Goal: Check status: Check status

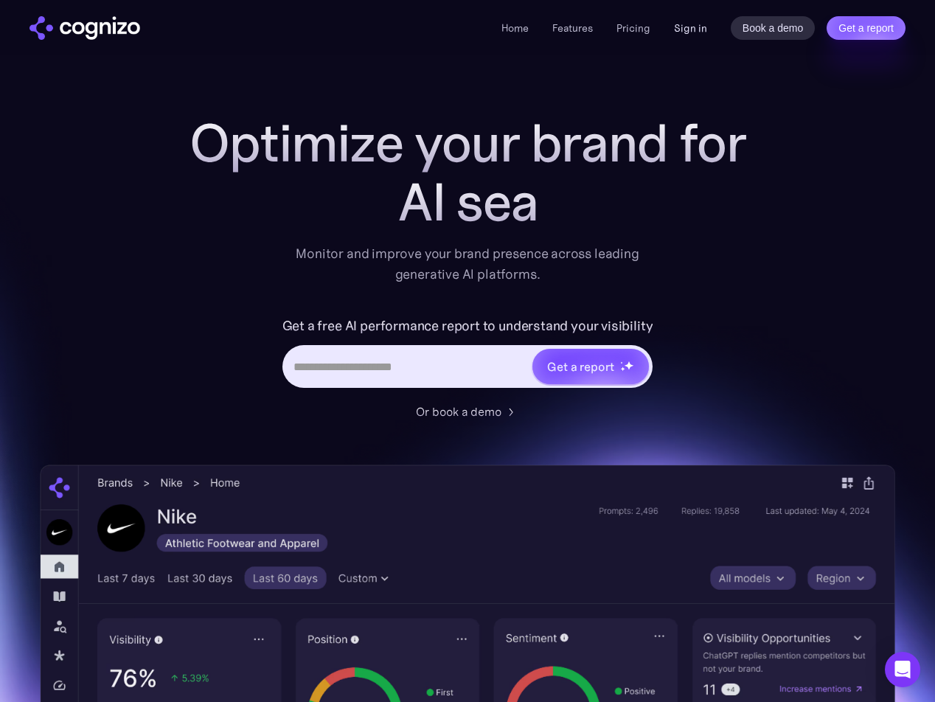
click at [682, 26] on link "Sign in" at bounding box center [690, 28] width 33 height 18
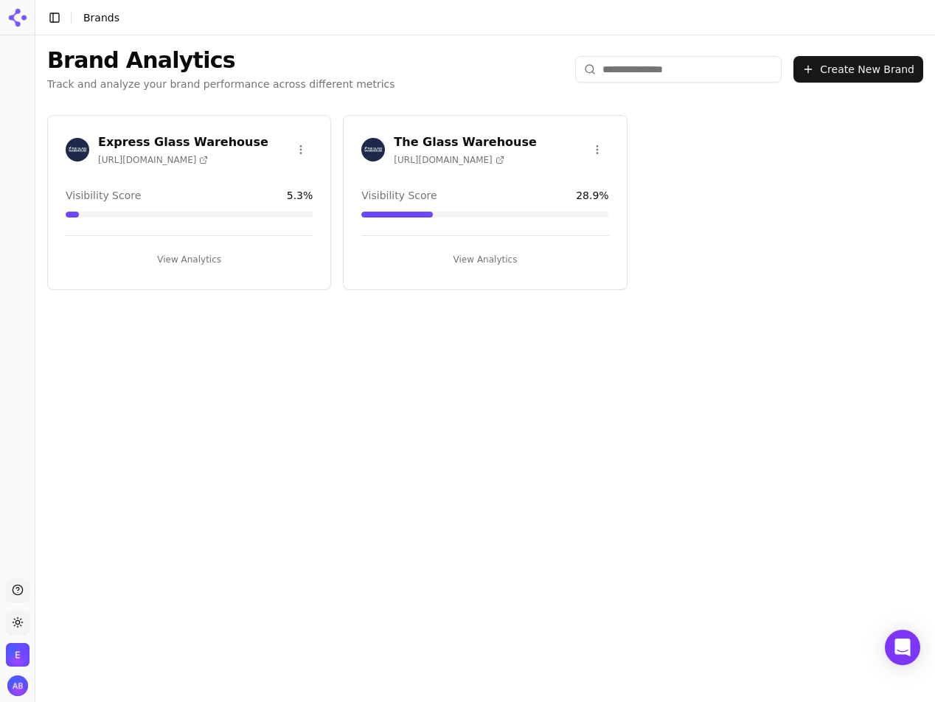
click at [462, 263] on button "View Analytics" at bounding box center [484, 260] width 247 height 24
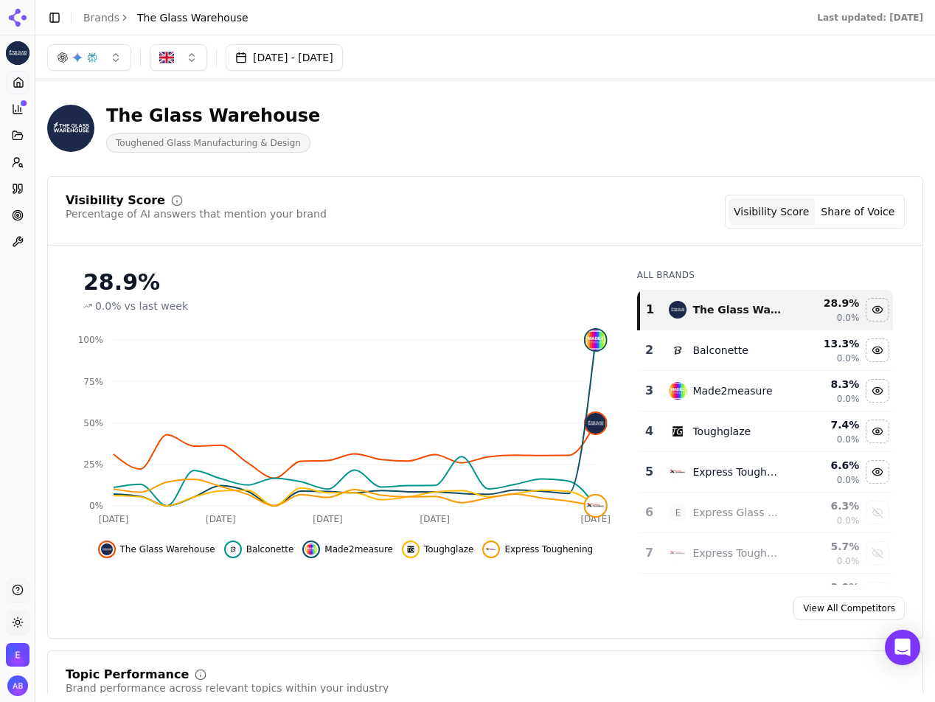
click at [489, 210] on div "Visibility Score Percentage of AI answers that mention your brand Visibility Sc…" at bounding box center [485, 212] width 839 height 34
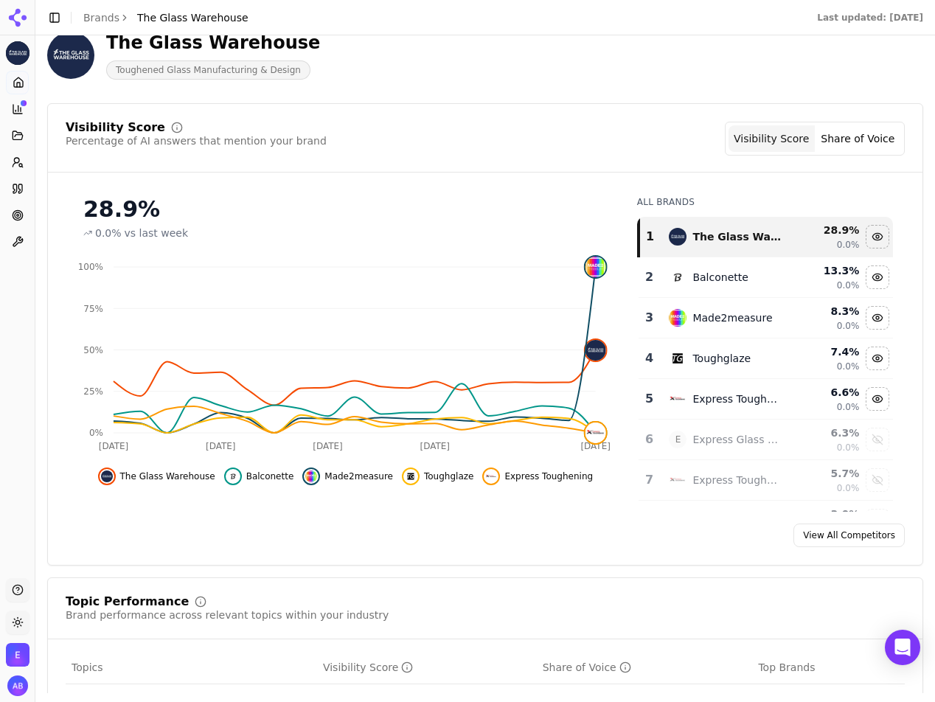
scroll to position [74, 0]
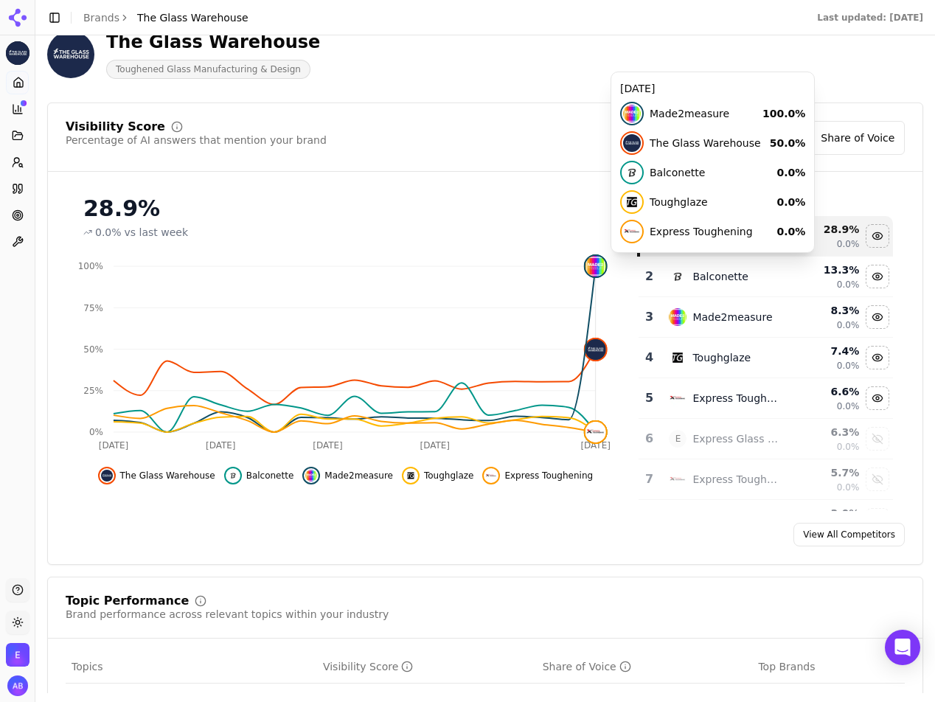
click img
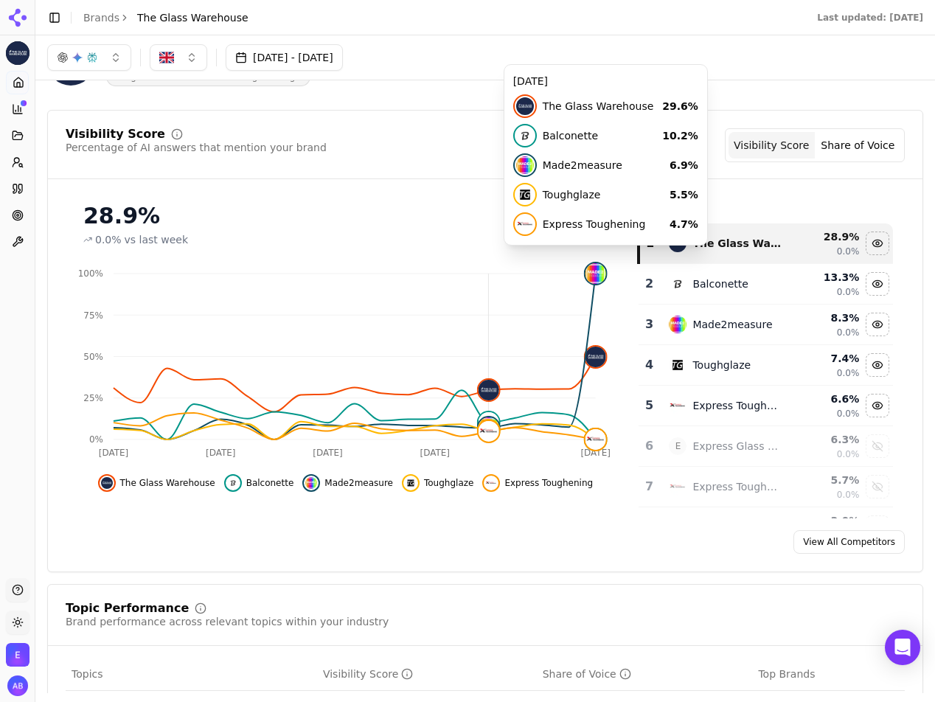
scroll to position [59, 0]
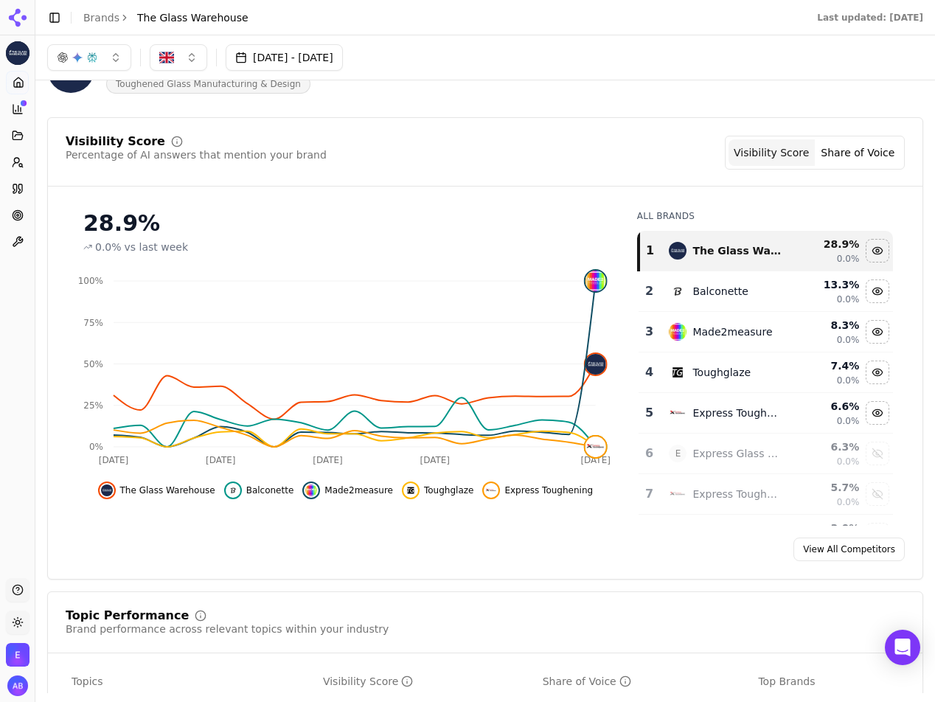
click at [577, 140] on div "Visibility Score Percentage of AI answers that mention your brand Visibility Sc…" at bounding box center [485, 153] width 839 height 34
